Goal: Find specific page/section: Find specific page/section

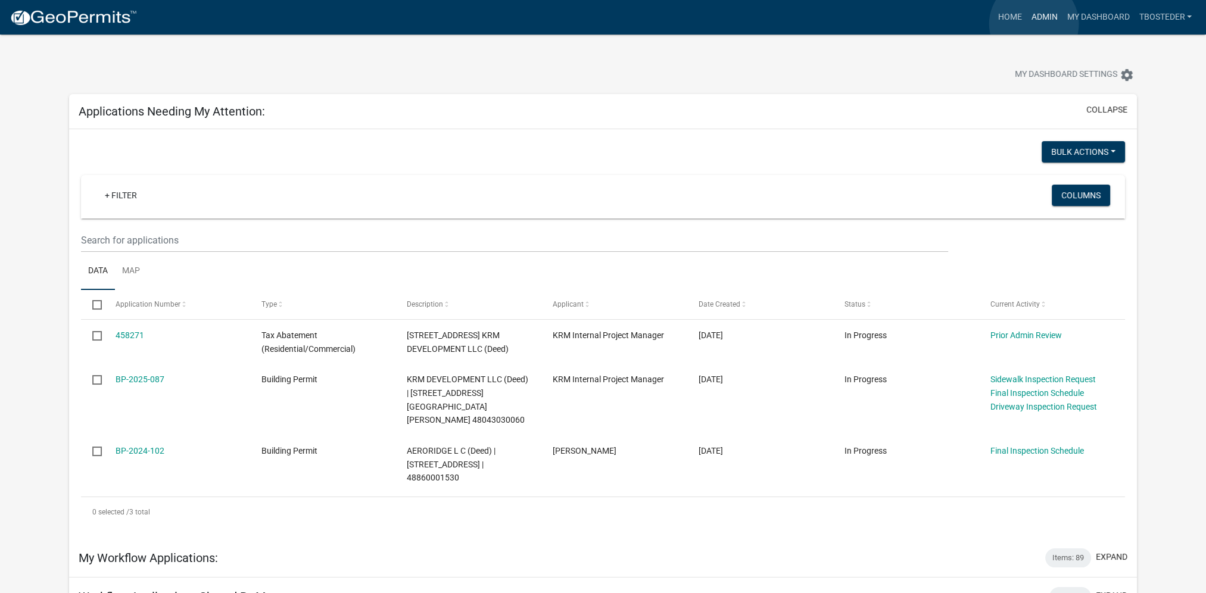
click at [1034, 24] on link "Admin" at bounding box center [1044, 17] width 36 height 23
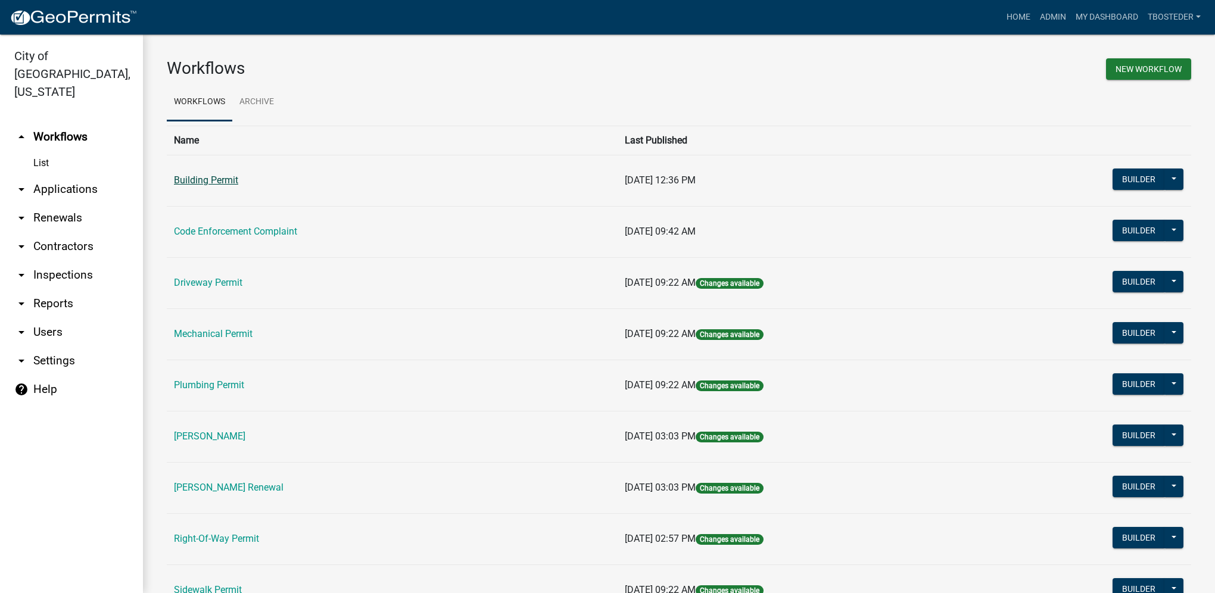
click at [236, 183] on link "Building Permit" at bounding box center [206, 180] width 64 height 11
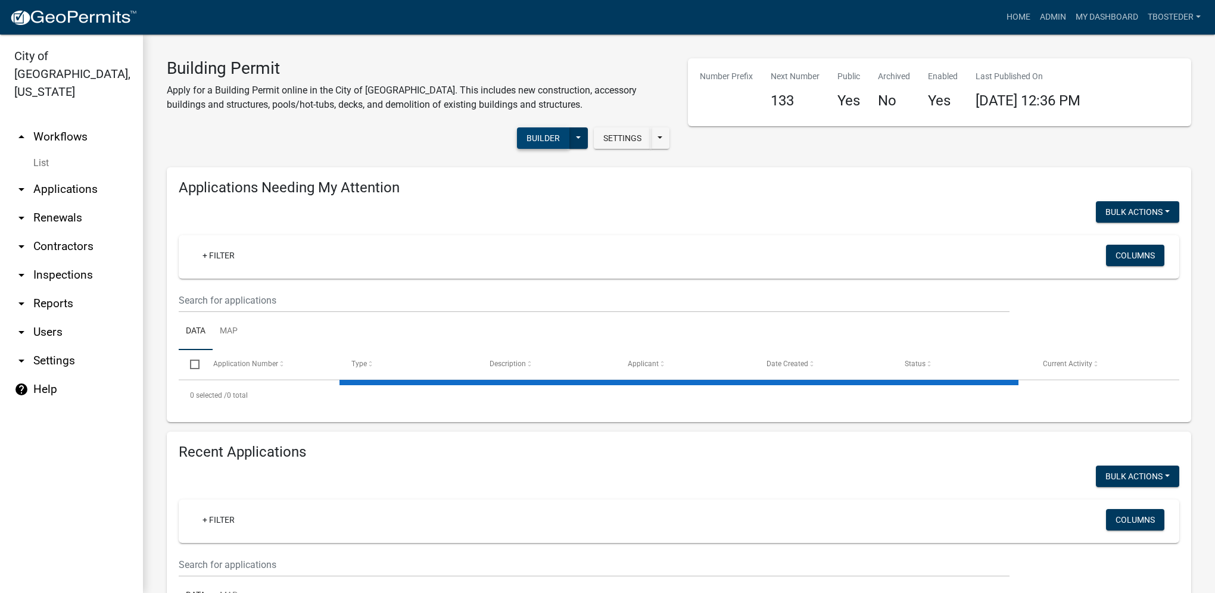
select select "1: 25"
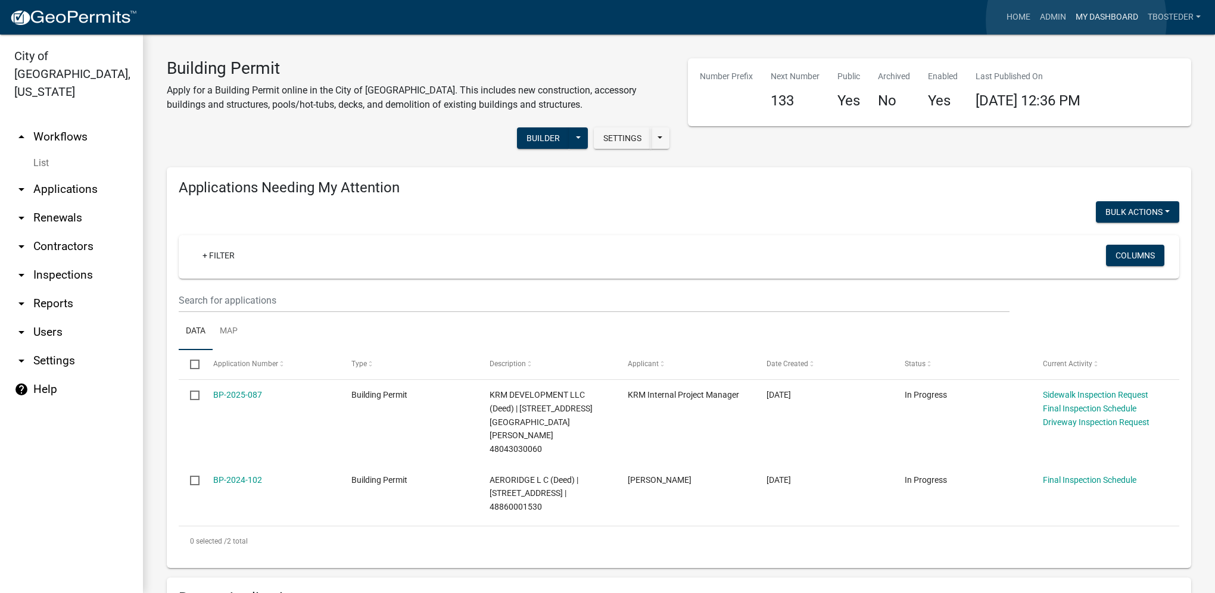
click at [1076, 20] on link "My Dashboard" at bounding box center [1107, 17] width 72 height 23
